Goal: Task Accomplishment & Management: Use online tool/utility

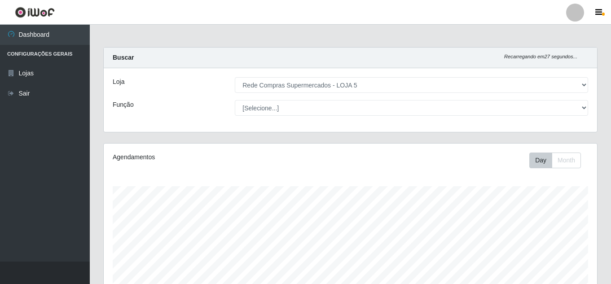
select select "397"
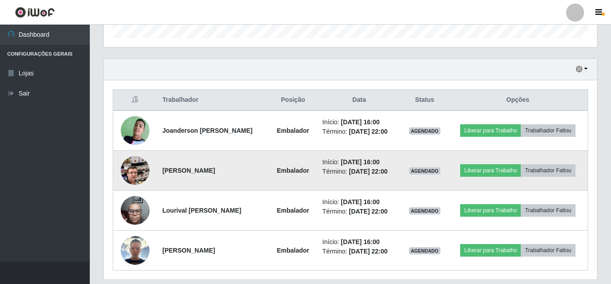
scroll to position [267, 0]
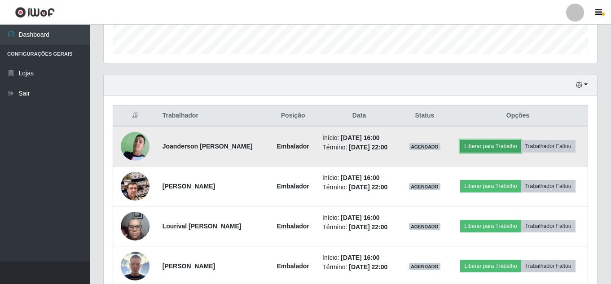
click at [500, 147] on button "Liberar para Trabalho" at bounding box center [490, 146] width 61 height 13
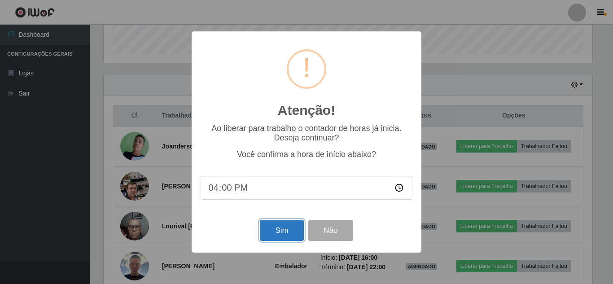
click at [286, 229] on button "Sim" at bounding box center [282, 230] width 44 height 21
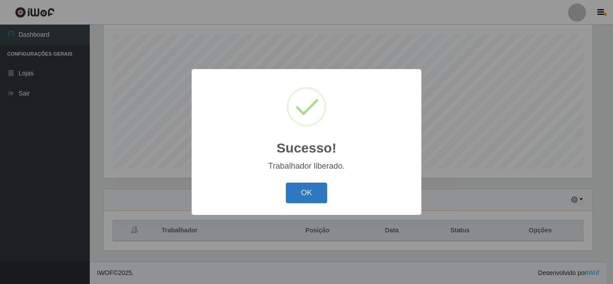
click at [315, 194] on button "OK" at bounding box center [307, 193] width 42 height 21
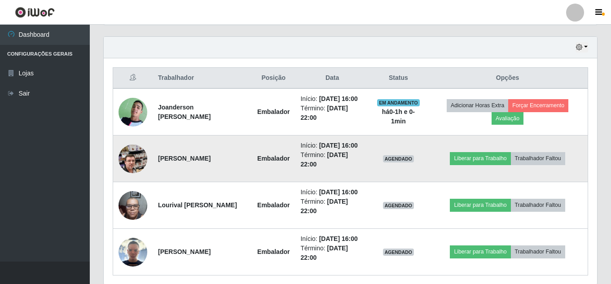
scroll to position [332, 0]
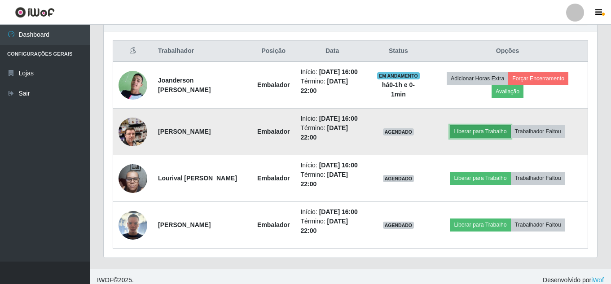
click at [470, 138] on button "Liberar para Trabalho" at bounding box center [480, 131] width 61 height 13
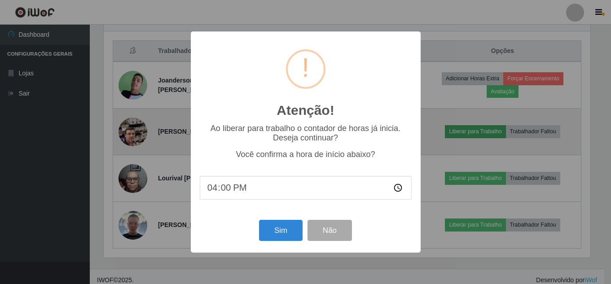
scroll to position [186, 489]
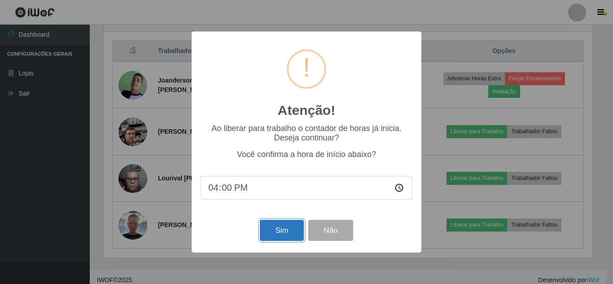
click at [287, 229] on button "Sim" at bounding box center [282, 230] width 44 height 21
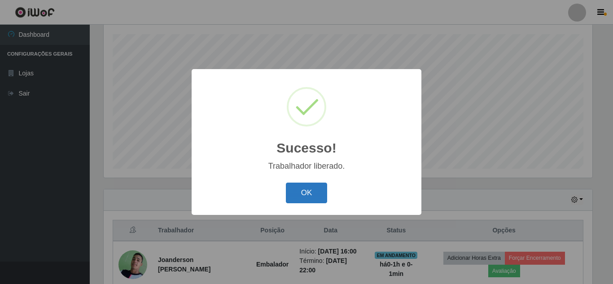
click at [310, 188] on button "OK" at bounding box center [307, 193] width 42 height 21
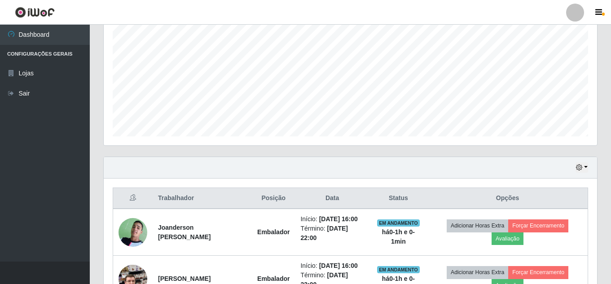
scroll to position [377, 0]
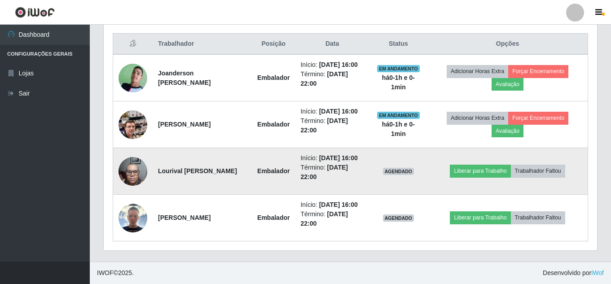
click at [459, 168] on td "Liberar para Trabalho Trabalhador Faltou" at bounding box center [508, 171] width 160 height 47
click at [473, 165] on button "Liberar para Trabalho" at bounding box center [480, 171] width 61 height 13
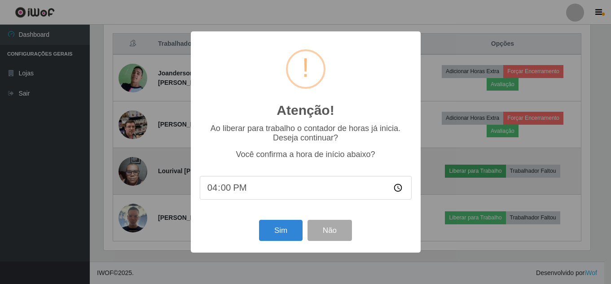
scroll to position [186, 489]
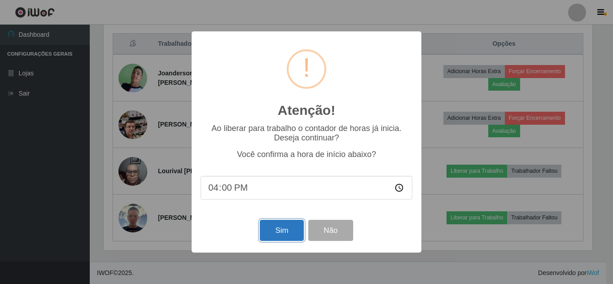
click at [285, 230] on button "Sim" at bounding box center [282, 230] width 44 height 21
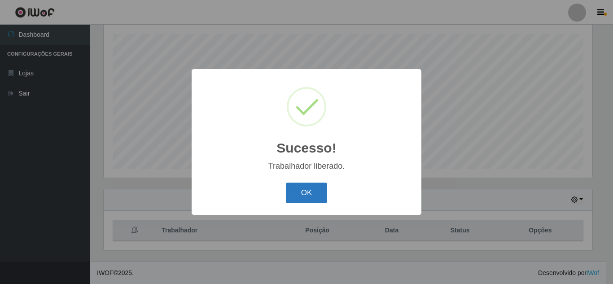
click at [317, 190] on button "OK" at bounding box center [307, 193] width 42 height 21
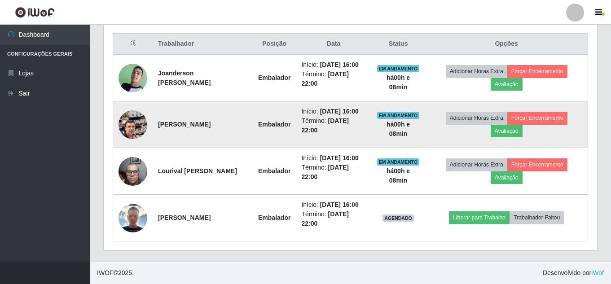
scroll to position [377, 0]
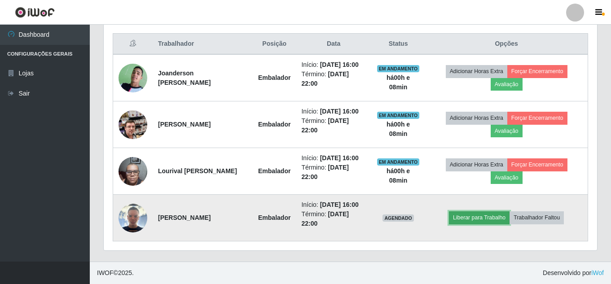
click at [489, 218] on button "Liberar para Trabalho" at bounding box center [479, 218] width 61 height 13
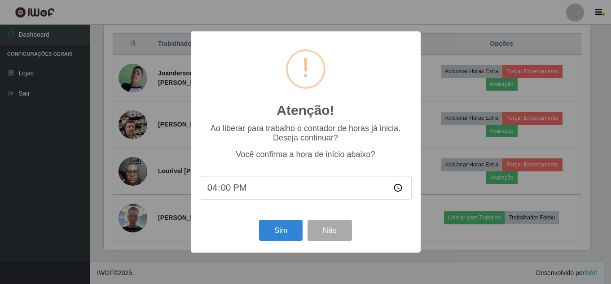
scroll to position [186, 489]
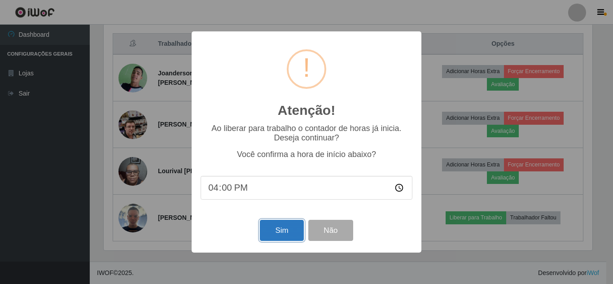
click at [285, 234] on button "Sim" at bounding box center [282, 230] width 44 height 21
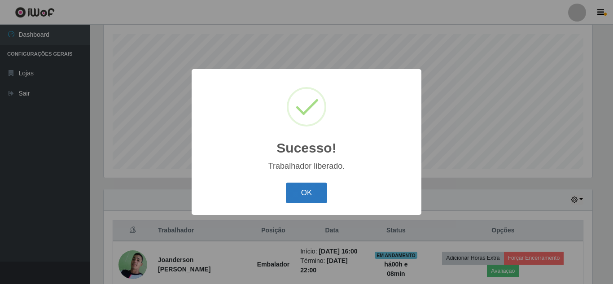
click at [318, 195] on button "OK" at bounding box center [307, 193] width 42 height 21
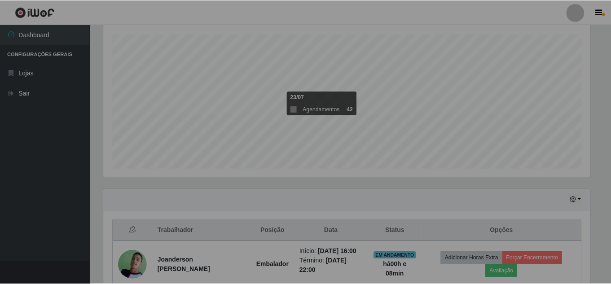
scroll to position [186, 494]
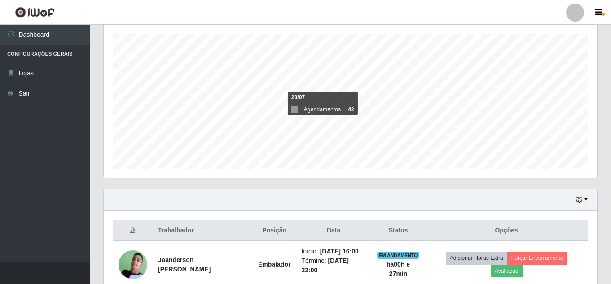
drag, startPoint x: 318, startPoint y: 194, endPoint x: 565, endPoint y: 15, distance: 304.4
click at [319, 198] on div "Hoje 1 dia 3 dias 1 Semana Não encerrados" at bounding box center [351, 201] width 494 height 22
